Goal: Navigation & Orientation: Find specific page/section

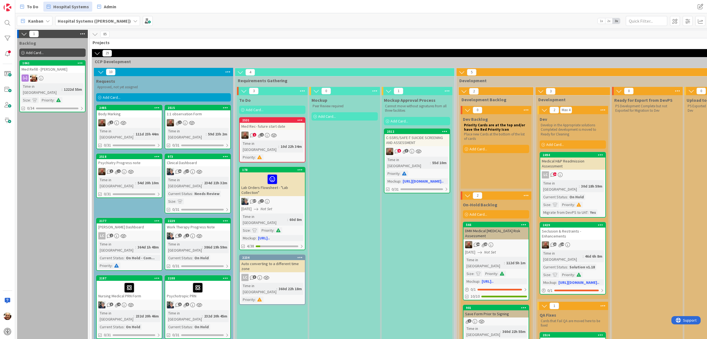
scroll to position [0, 375]
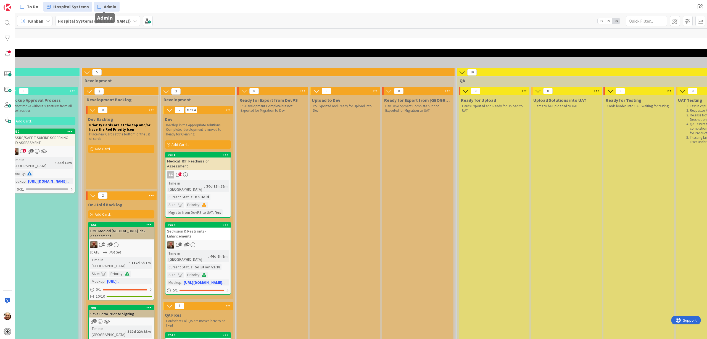
click at [110, 7] on span "Admin" at bounding box center [110, 6] width 12 height 7
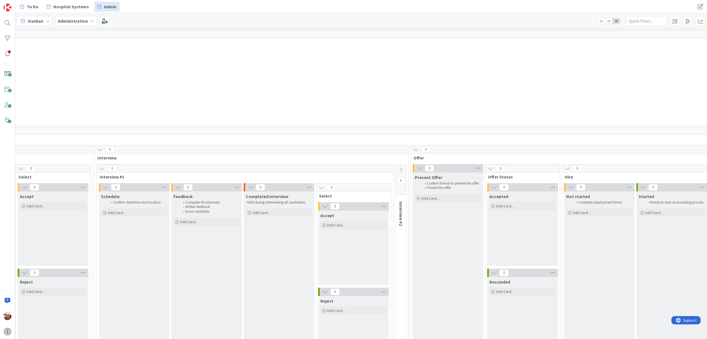
scroll to position [0, 198]
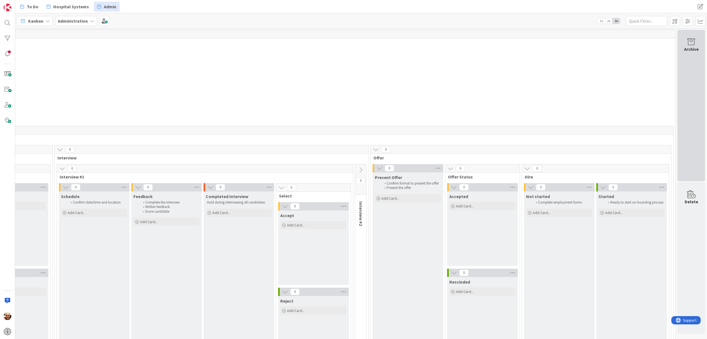
click at [684, 42] on icon at bounding box center [690, 42] width 21 height 8
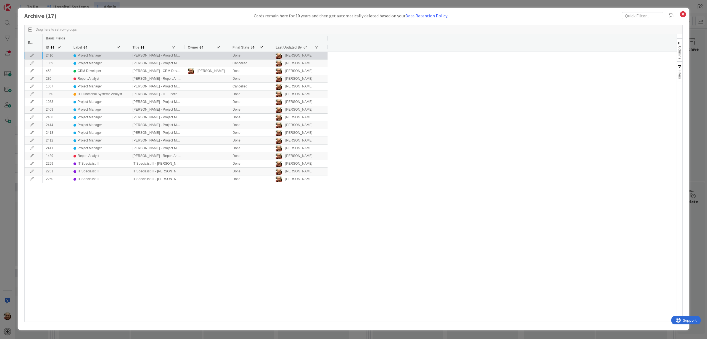
click at [32, 54] on icon at bounding box center [32, 55] width 8 height 3
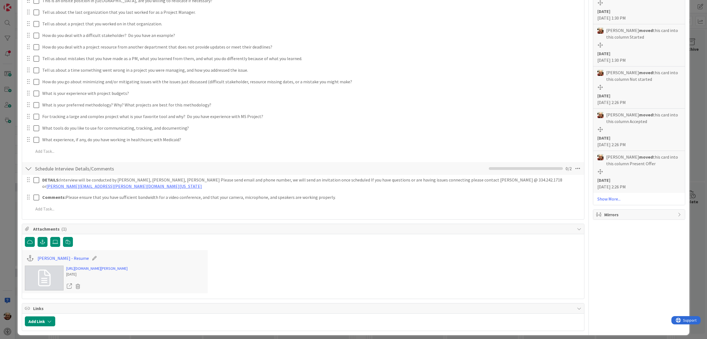
scroll to position [238, 0]
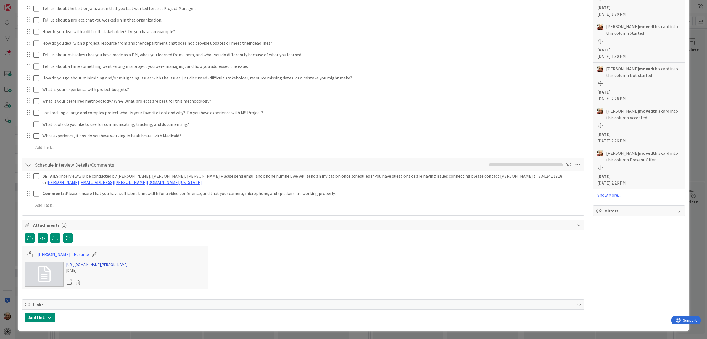
click at [102, 262] on link "[URL][DOMAIN_NAME][PERSON_NAME]" at bounding box center [96, 265] width 61 height 6
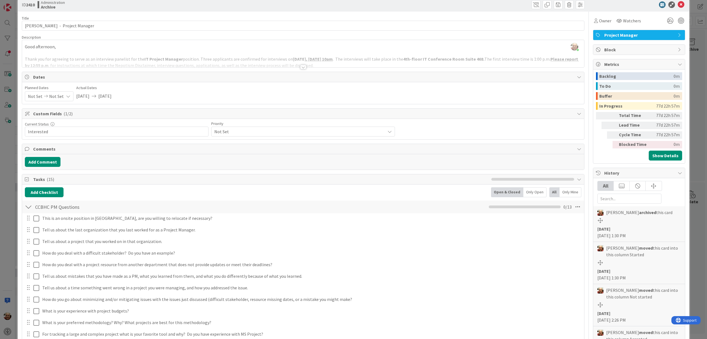
scroll to position [0, 0]
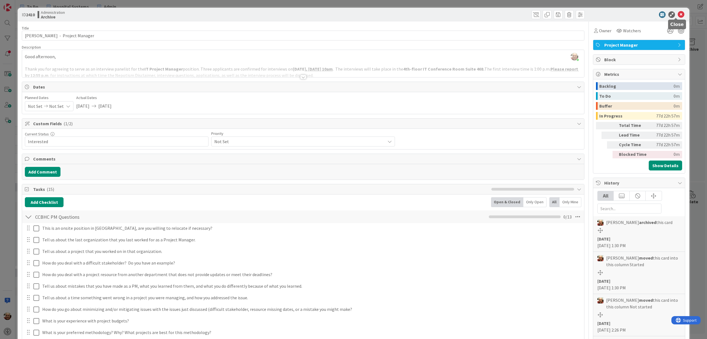
click at [677, 14] on icon at bounding box center [680, 14] width 7 height 7
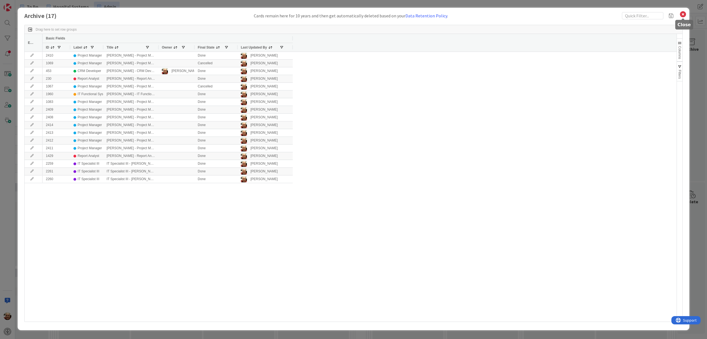
drag, startPoint x: 683, startPoint y: 14, endPoint x: 674, endPoint y: 17, distance: 9.3
click at [682, 15] on icon at bounding box center [682, 14] width 7 height 8
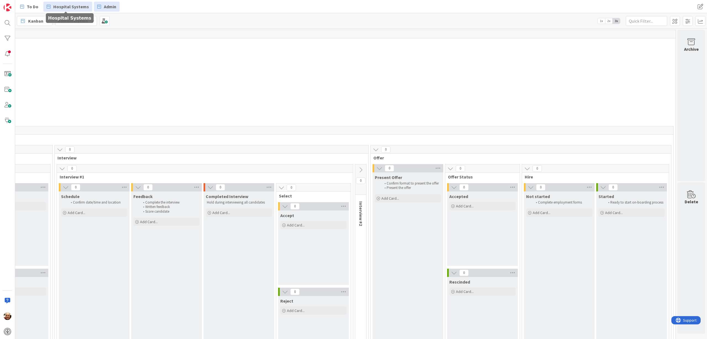
click at [73, 7] on span "Hospital Systems" at bounding box center [71, 6] width 36 height 7
